Goal: Transaction & Acquisition: Download file/media

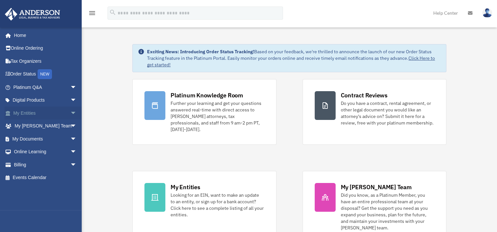
click at [24, 111] on link "My Entities arrow_drop_down" at bounding box center [46, 113] width 82 height 13
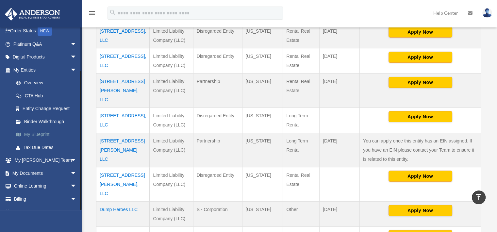
scroll to position [53, 0]
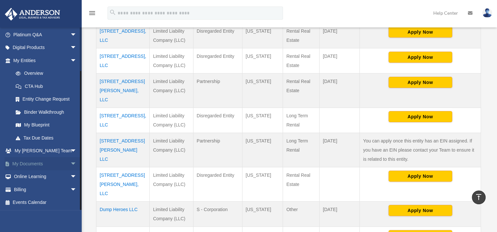
click at [44, 164] on link "My Documents arrow_drop_down" at bounding box center [46, 163] width 82 height 13
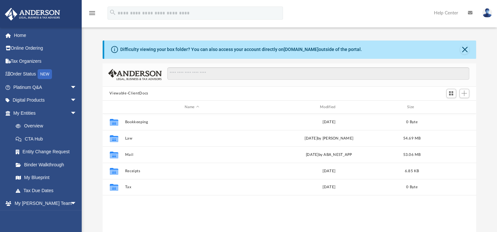
scroll to position [144, 369]
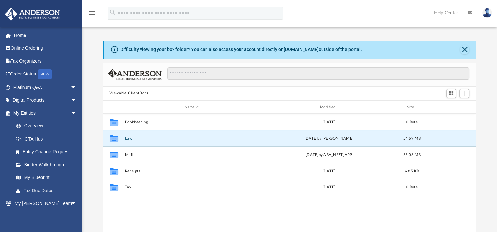
click at [127, 137] on button "Law" at bounding box center [192, 138] width 134 height 4
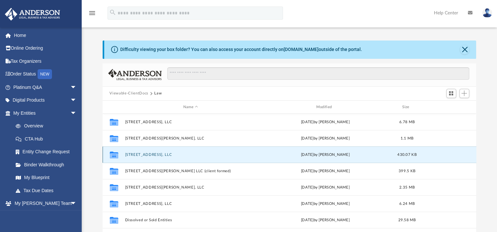
click at [136, 155] on button "[STREET_ADDRESS], LLC" at bounding box center [191, 155] width 132 height 4
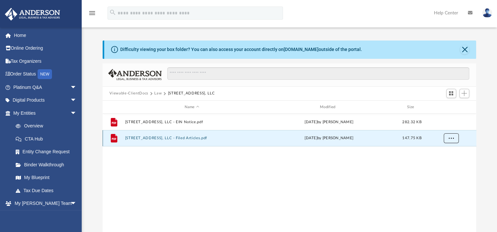
click at [451, 136] on span "More options" at bounding box center [451, 138] width 5 height 4
click at [450, 163] on li "Download" at bounding box center [445, 162] width 19 height 7
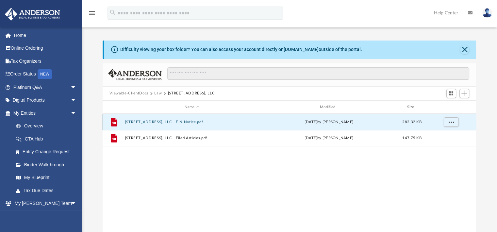
click at [167, 121] on button "[STREET_ADDRESS], LLC - EIN Notice.pdf" at bounding box center [192, 122] width 134 height 4
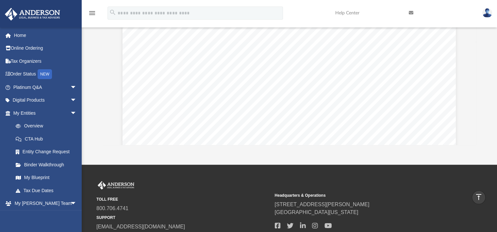
scroll to position [35, 0]
click at [324, 98] on div "Page 1" at bounding box center [290, 162] width 334 height 432
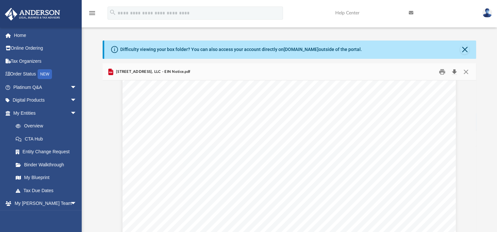
click at [455, 72] on button "Download" at bounding box center [455, 72] width 12 height 10
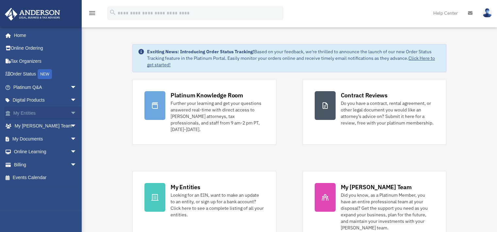
click at [31, 116] on link "My Entities arrow_drop_down" at bounding box center [46, 113] width 82 height 13
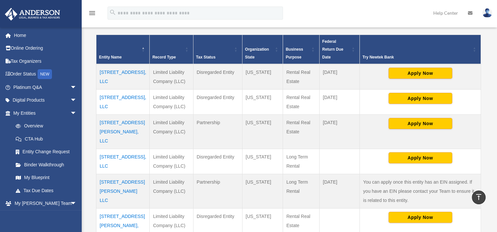
scroll to position [130, 0]
